Goal: Transaction & Acquisition: Purchase product/service

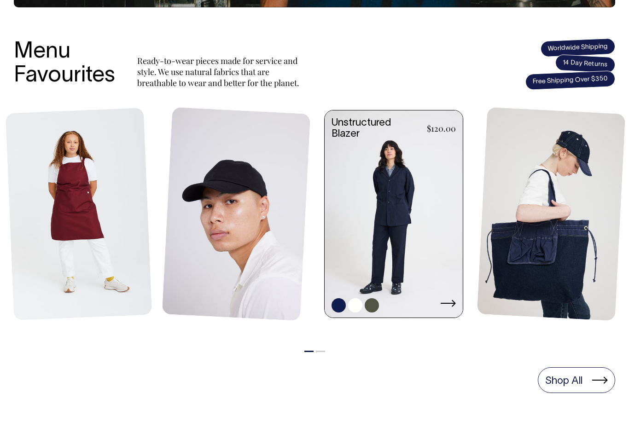
scroll to position [368, 0]
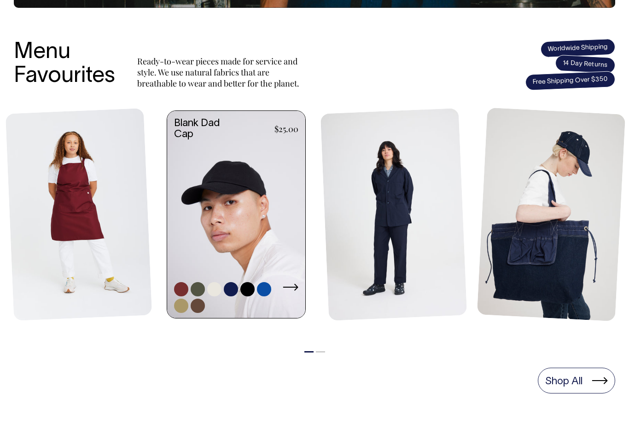
click at [282, 192] on link at bounding box center [236, 215] width 138 height 209
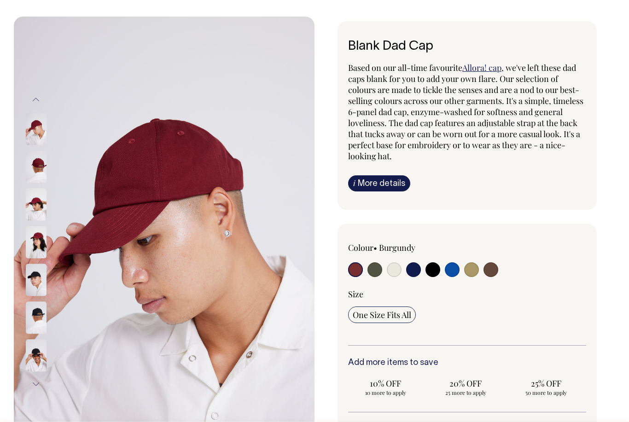
scroll to position [45, 0]
click at [374, 269] on input "radio" at bounding box center [375, 269] width 15 height 15
radio input "true"
select select "Olive"
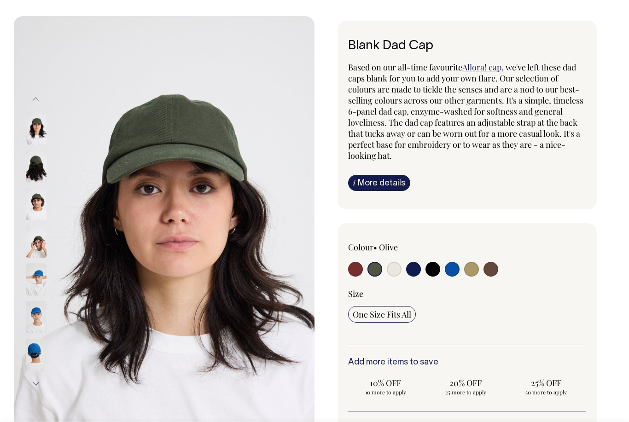
click at [395, 272] on input "radio" at bounding box center [394, 269] width 15 height 15
radio input "true"
select select "Natural"
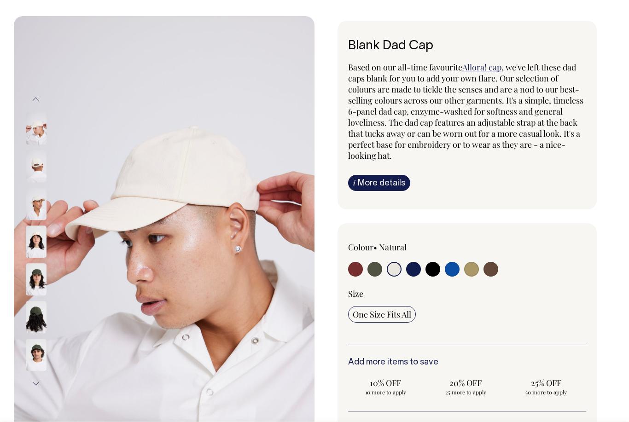
click at [415, 268] on input "radio" at bounding box center [413, 269] width 15 height 15
radio input "true"
select select "Dark Navy"
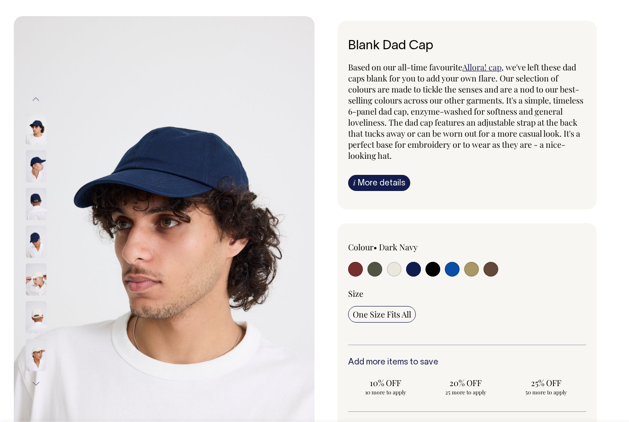
click at [434, 270] on input "radio" at bounding box center [433, 269] width 15 height 15
radio input "true"
select select "Black"
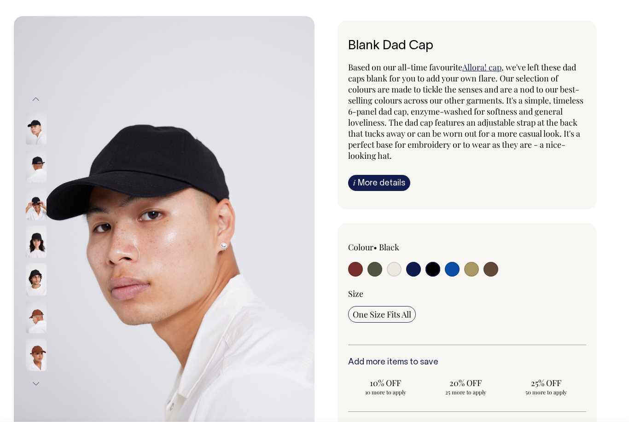
click at [475, 273] on input "radio" at bounding box center [471, 269] width 15 height 15
radio input "true"
select select "Washed Khaki"
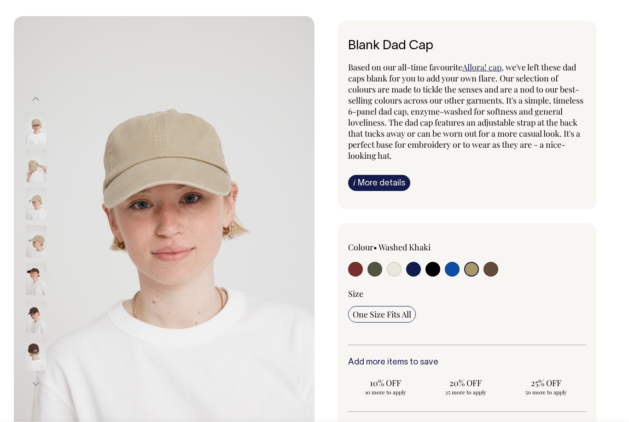
click at [452, 271] on input "radio" at bounding box center [452, 269] width 15 height 15
radio input "true"
select select "Worker Blue"
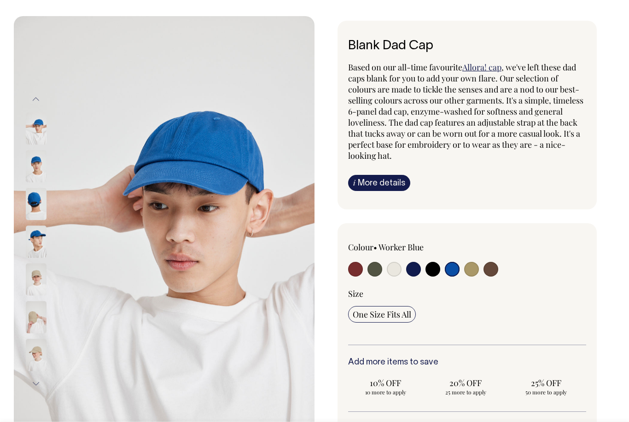
click at [492, 272] on input "radio" at bounding box center [491, 269] width 15 height 15
radio input "true"
select select "Espresso"
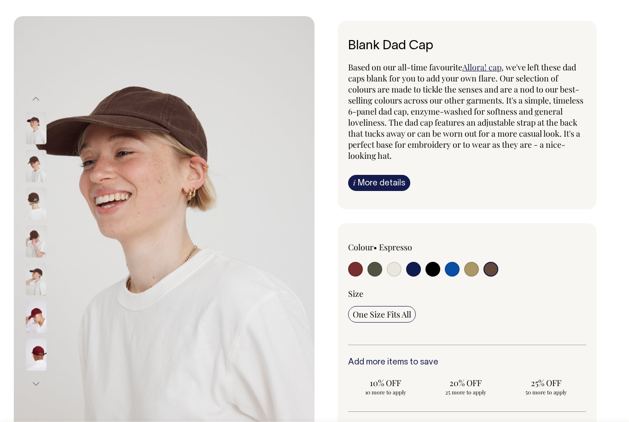
click at [357, 270] on input "radio" at bounding box center [355, 269] width 15 height 15
radio input "true"
select select "Burgundy"
